Goal: Information Seeking & Learning: Learn about a topic

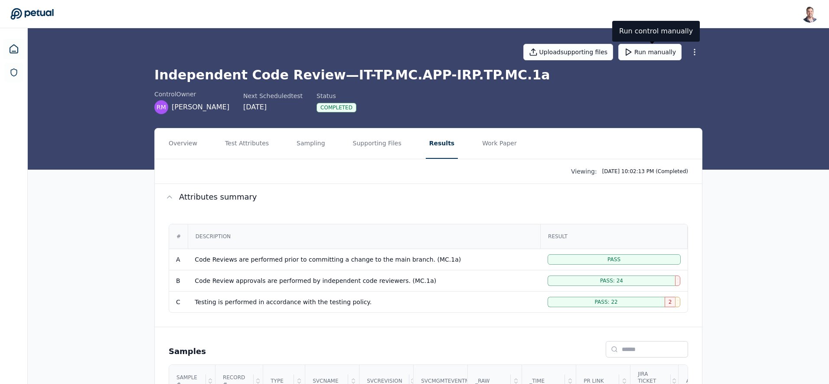
click at [431, 148] on button "Results" at bounding box center [442, 143] width 32 height 30
click at [256, 146] on button "Test Attributes" at bounding box center [247, 143] width 51 height 30
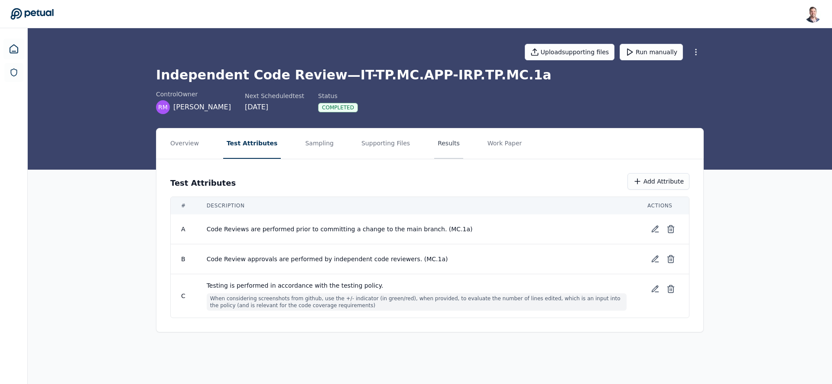
click at [440, 144] on button "Results" at bounding box center [448, 143] width 29 height 30
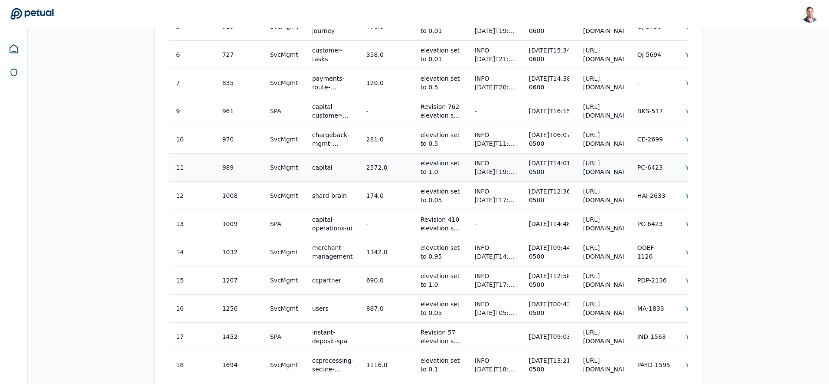
scroll to position [750, 0]
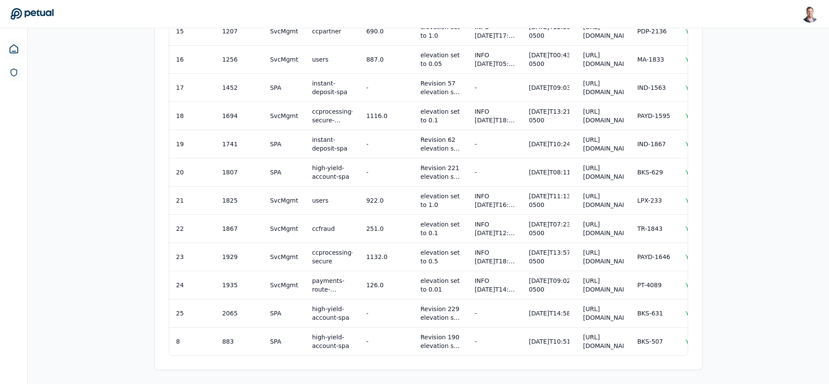
drag, startPoint x: 385, startPoint y: 355, endPoint x: 405, endPoint y: 354, distance: 20.0
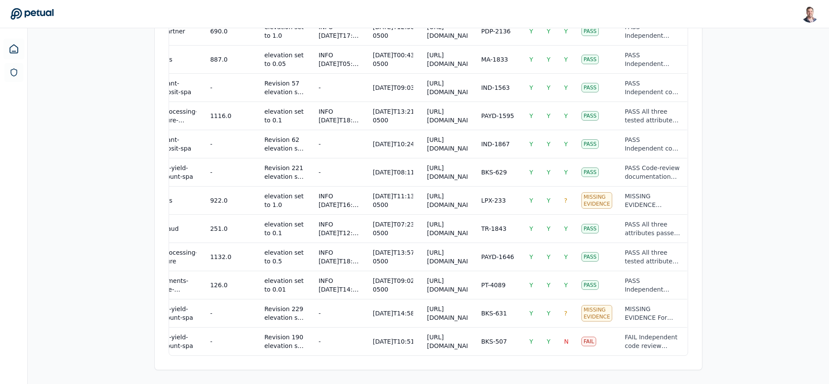
scroll to position [0, 163]
click at [557, 343] on td "N" at bounding box center [565, 341] width 17 height 28
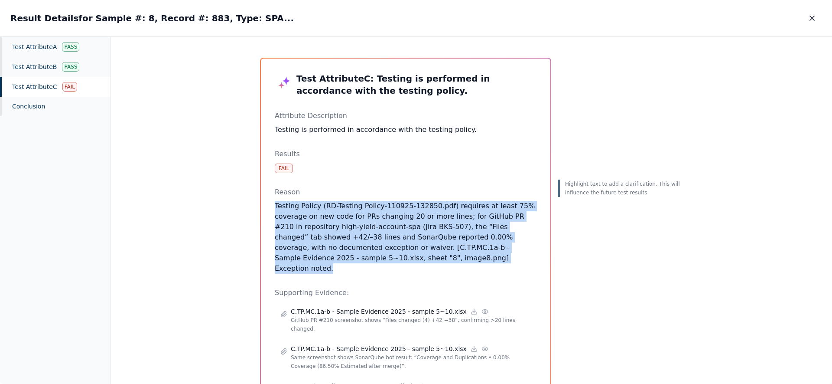
drag, startPoint x: 338, startPoint y: 196, endPoint x: 424, endPoint y: 261, distance: 108.1
click at [424, 261] on div "Reason Testing Policy (RD-Testing Policy-110925-132850.pdf) requires at least 7…" at bounding box center [406, 230] width 262 height 87
click at [424, 261] on p "Testing Policy (RD-Testing Policy-110925-132850.pdf) requires at least 75% cove…" at bounding box center [406, 237] width 262 height 73
drag, startPoint x: 420, startPoint y: 258, endPoint x: 376, endPoint y: 199, distance: 74.1
click at [377, 200] on div "Reason Testing Policy (RD-Testing Policy-110925-132850.pdf) requires at least 7…" at bounding box center [406, 230] width 262 height 87
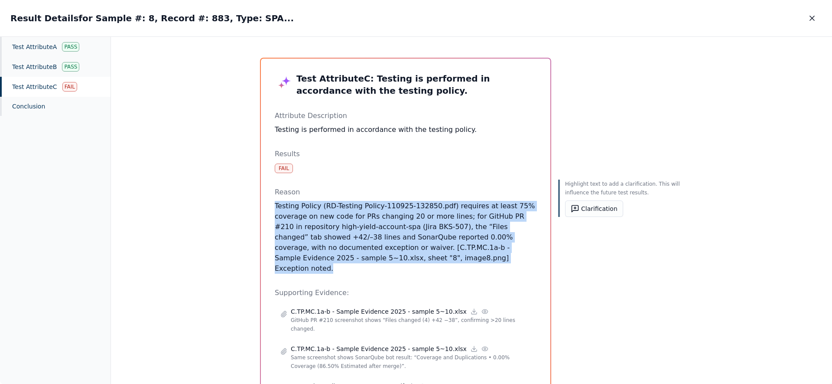
click at [375, 196] on p "Reason" at bounding box center [406, 192] width 262 height 10
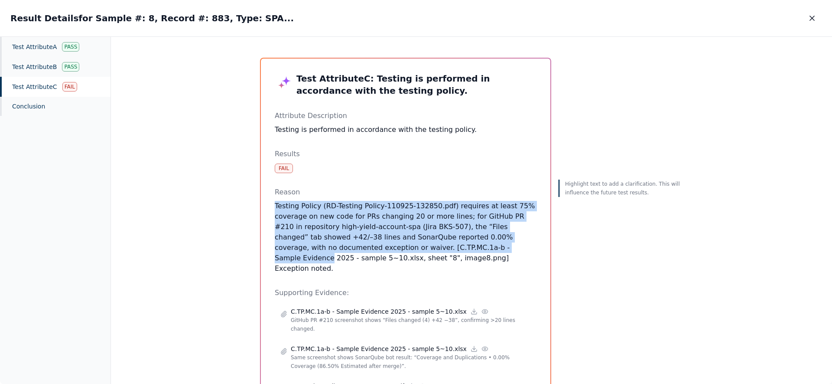
drag, startPoint x: 375, startPoint y: 196, endPoint x: 428, endPoint y: 255, distance: 78.9
click at [428, 253] on div "Reason Testing Policy (RD-Testing Policy-110925-132850.pdf) requires at least 7…" at bounding box center [406, 230] width 262 height 87
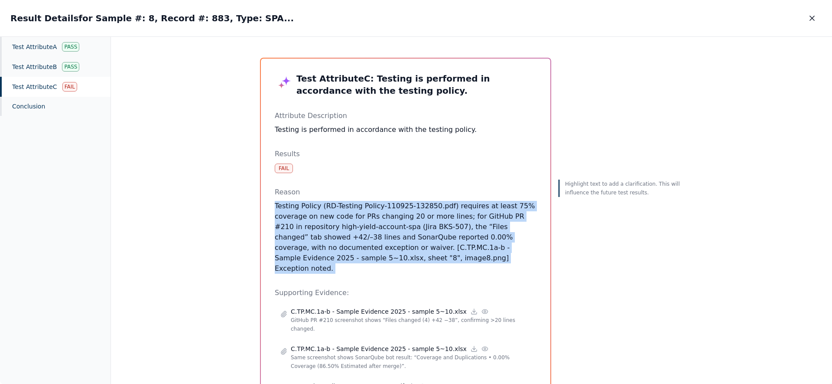
click at [429, 257] on p "Testing Policy (RD-Testing Policy-110925-132850.pdf) requires at least 75% cove…" at bounding box center [406, 237] width 262 height 73
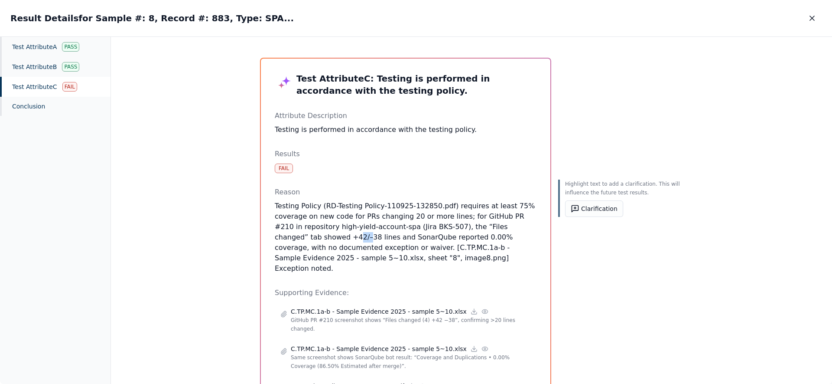
drag, startPoint x: 280, startPoint y: 238, endPoint x: 298, endPoint y: 240, distance: 17.9
click at [298, 240] on p "Testing Policy (RD-Testing Policy-110925-132850.pdf) requires at least 75% cove…" at bounding box center [406, 237] width 262 height 73
click at [300, 239] on p "Testing Policy (RD-Testing Policy-110925-132850.pdf) requires at least 75% cove…" at bounding box center [406, 237] width 262 height 73
drag, startPoint x: 299, startPoint y: 239, endPoint x: 281, endPoint y: 238, distance: 17.8
click at [281, 238] on p "Testing Policy (RD-Testing Policy-110925-132850.pdf) requires at least 75% cove…" at bounding box center [406, 237] width 262 height 73
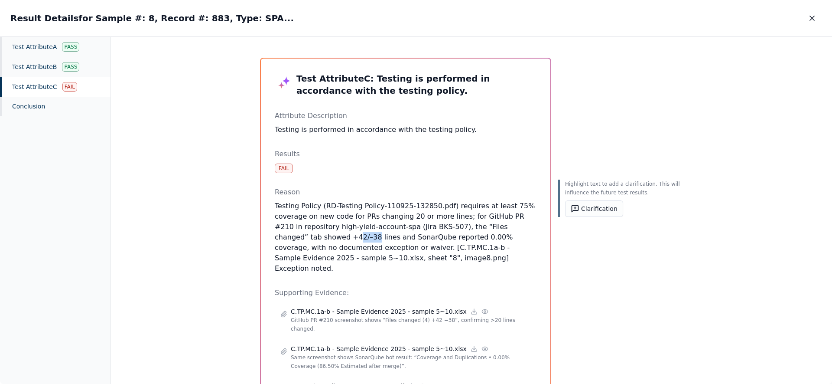
click at [297, 239] on p "Testing Policy (RD-Testing Policy-110925-132850.pdf) requires at least 75% cove…" at bounding box center [406, 237] width 262 height 73
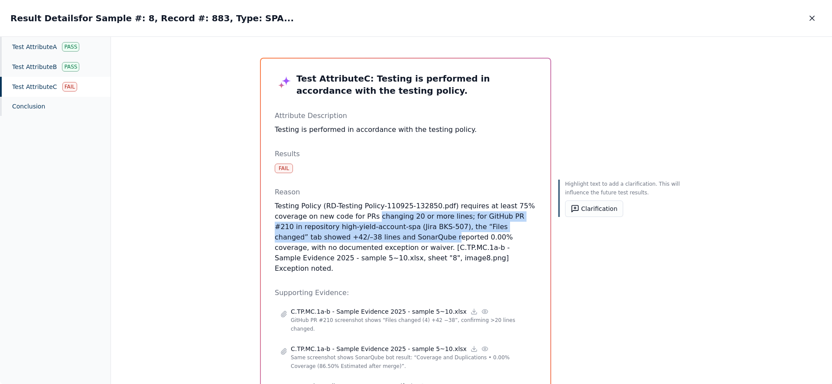
drag, startPoint x: 371, startPoint y: 217, endPoint x: 374, endPoint y: 236, distance: 19.7
click at [374, 236] on p "Testing Policy (RD-Testing Policy-110925-132850.pdf) requires at least 75% cove…" at bounding box center [406, 237] width 262 height 73
drag, startPoint x: 374, startPoint y: 236, endPoint x: 378, endPoint y: 200, distance: 36.2
click at [378, 205] on p "Testing Policy (RD-Testing Policy-110925-132850.pdf) requires at least 75% cove…" at bounding box center [406, 237] width 262 height 73
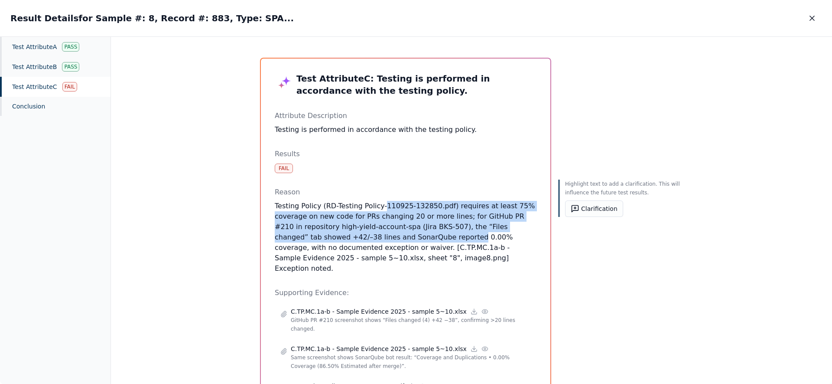
click at [389, 203] on p "Testing Policy (RD-Testing Policy-110925-132850.pdf) requires at least 75% cove…" at bounding box center [406, 237] width 262 height 73
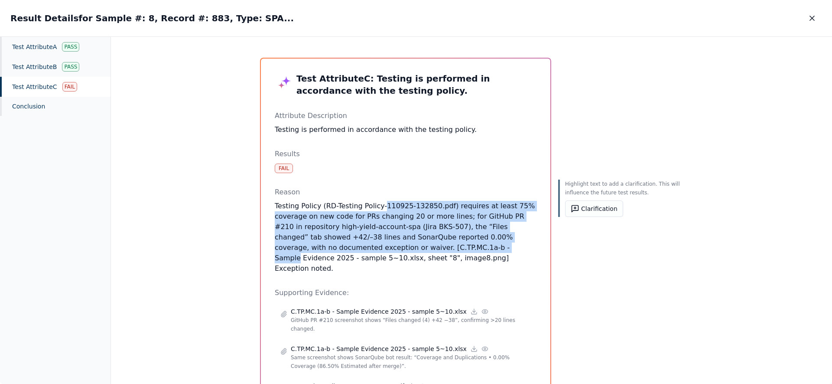
drag, startPoint x: 389, startPoint y: 203, endPoint x: 411, endPoint y: 257, distance: 57.8
click at [409, 256] on p "Testing Policy (RD-Testing Policy-110925-132850.pdf) requires at least 75% cove…" at bounding box center [406, 237] width 262 height 73
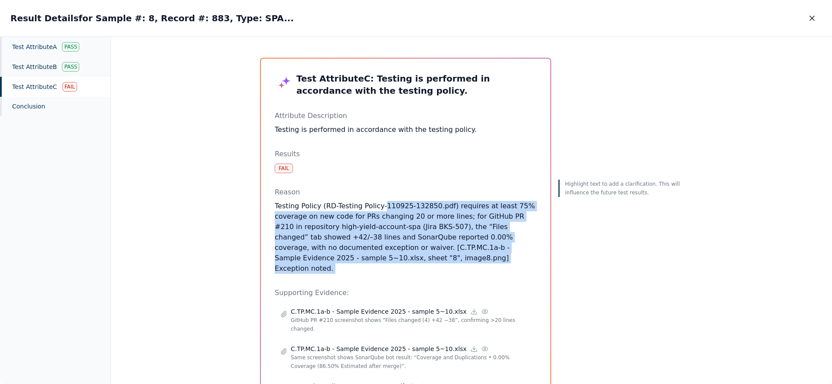
click at [411, 257] on p "Testing Policy (RD-Testing Policy-110925-132850.pdf) requires at least 75% cove…" at bounding box center [406, 237] width 262 height 73
drag, startPoint x: 411, startPoint y: 257, endPoint x: 398, endPoint y: 205, distance: 53.7
click at [398, 206] on p "Testing Policy (RD-Testing Policy-110925-132850.pdf) requires at least 75% cove…" at bounding box center [406, 237] width 262 height 73
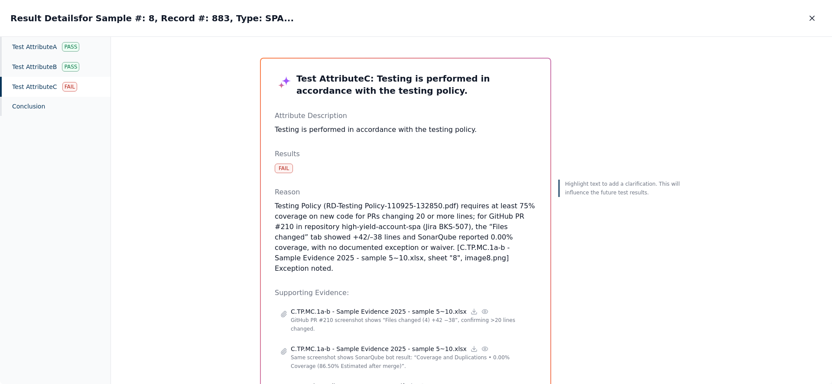
click at [407, 225] on p "Testing Policy (RD-Testing Policy-110925-132850.pdf) requires at least 75% cove…" at bounding box center [406, 237] width 262 height 73
click at [812, 21] on icon "button" at bounding box center [812, 18] width 9 height 9
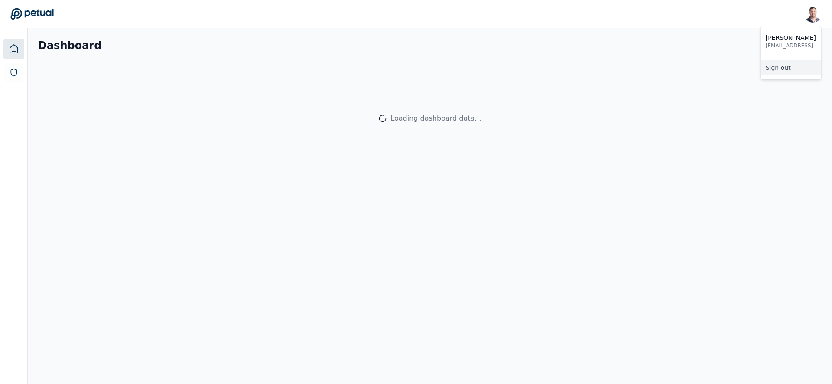
click at [799, 72] on link "Sign out" at bounding box center [791, 68] width 61 height 16
